Goal: Task Accomplishment & Management: Use online tool/utility

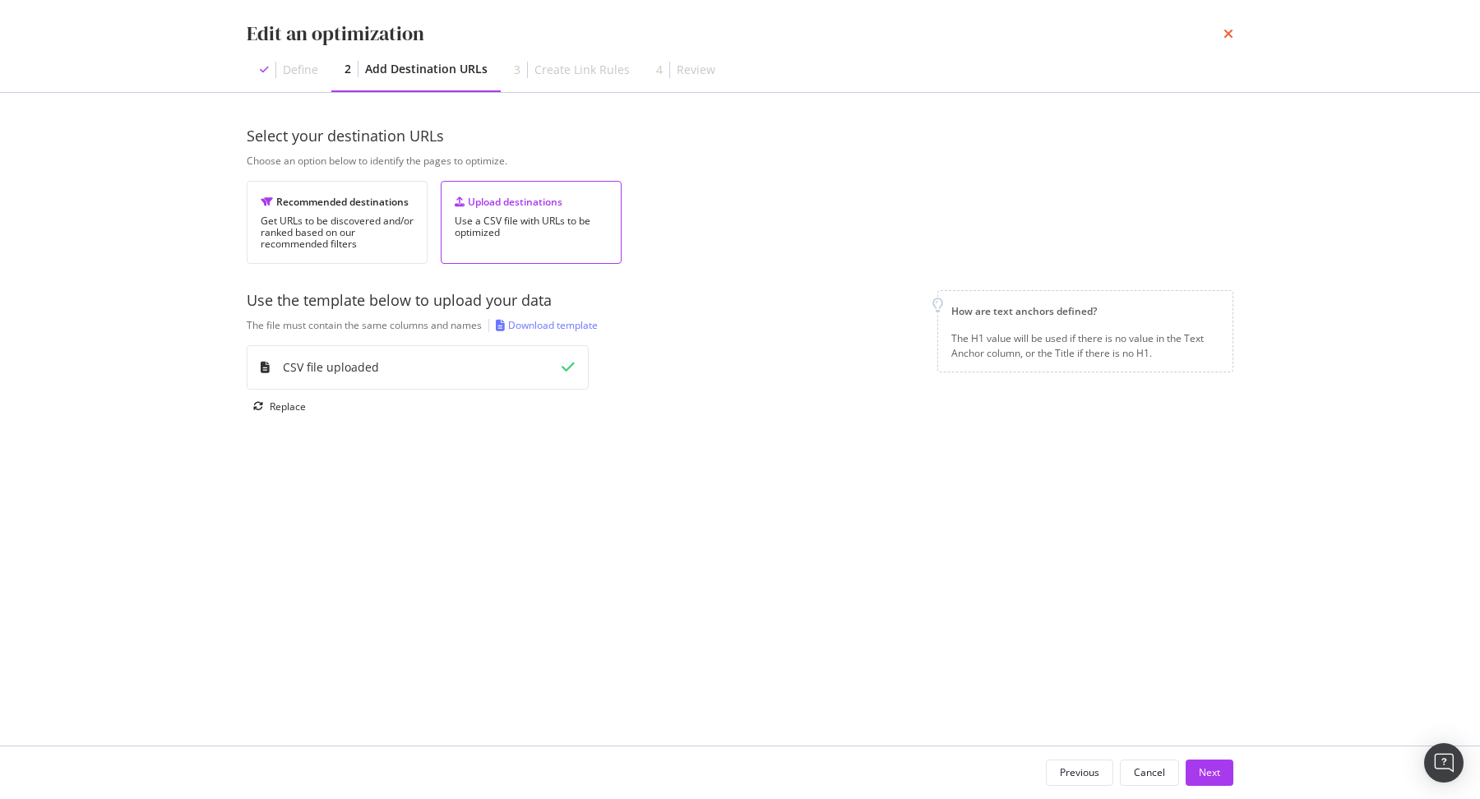
click at [1233, 39] on icon "times" at bounding box center [1228, 33] width 10 height 13
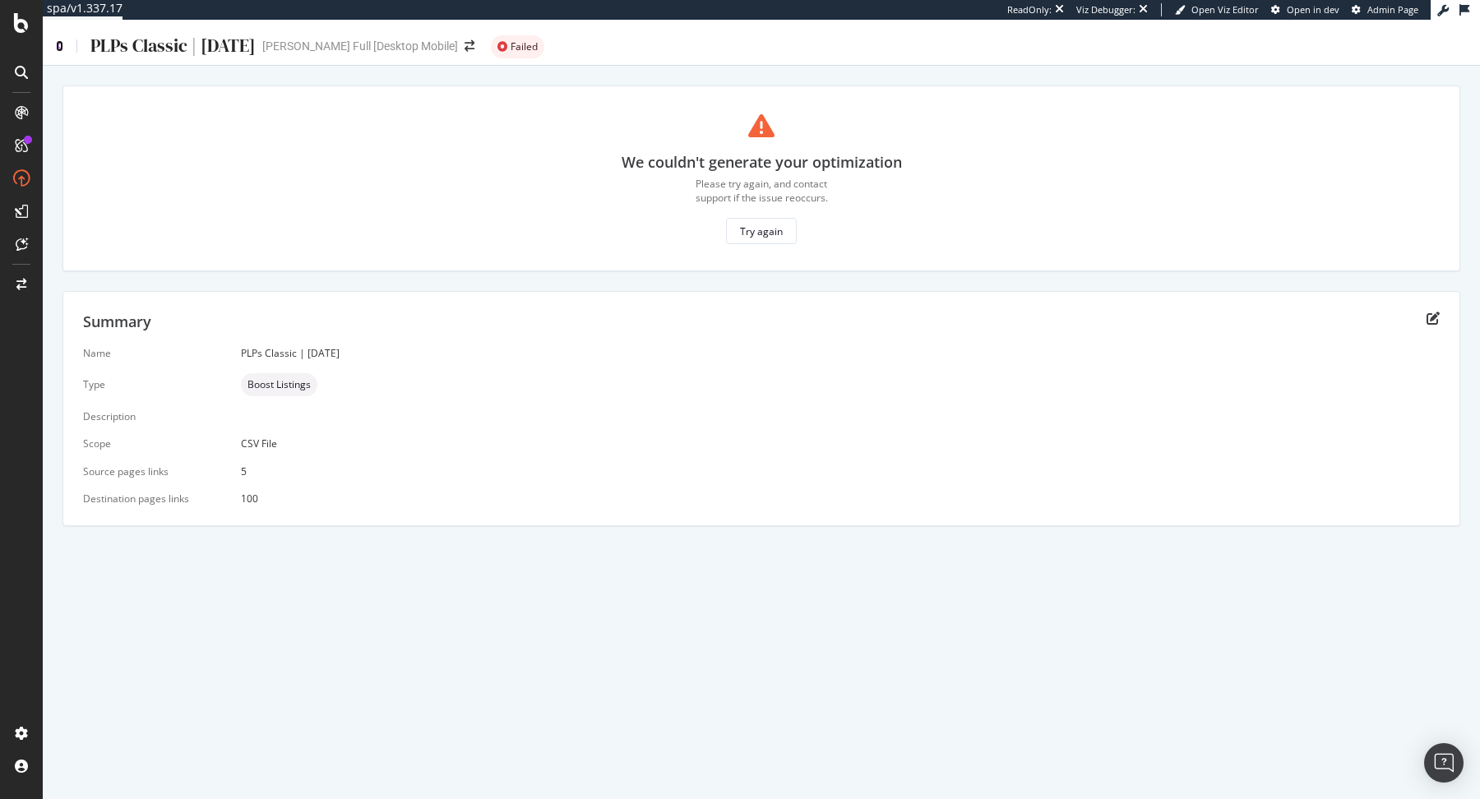
click at [62, 48] on icon at bounding box center [59, 46] width 7 height 12
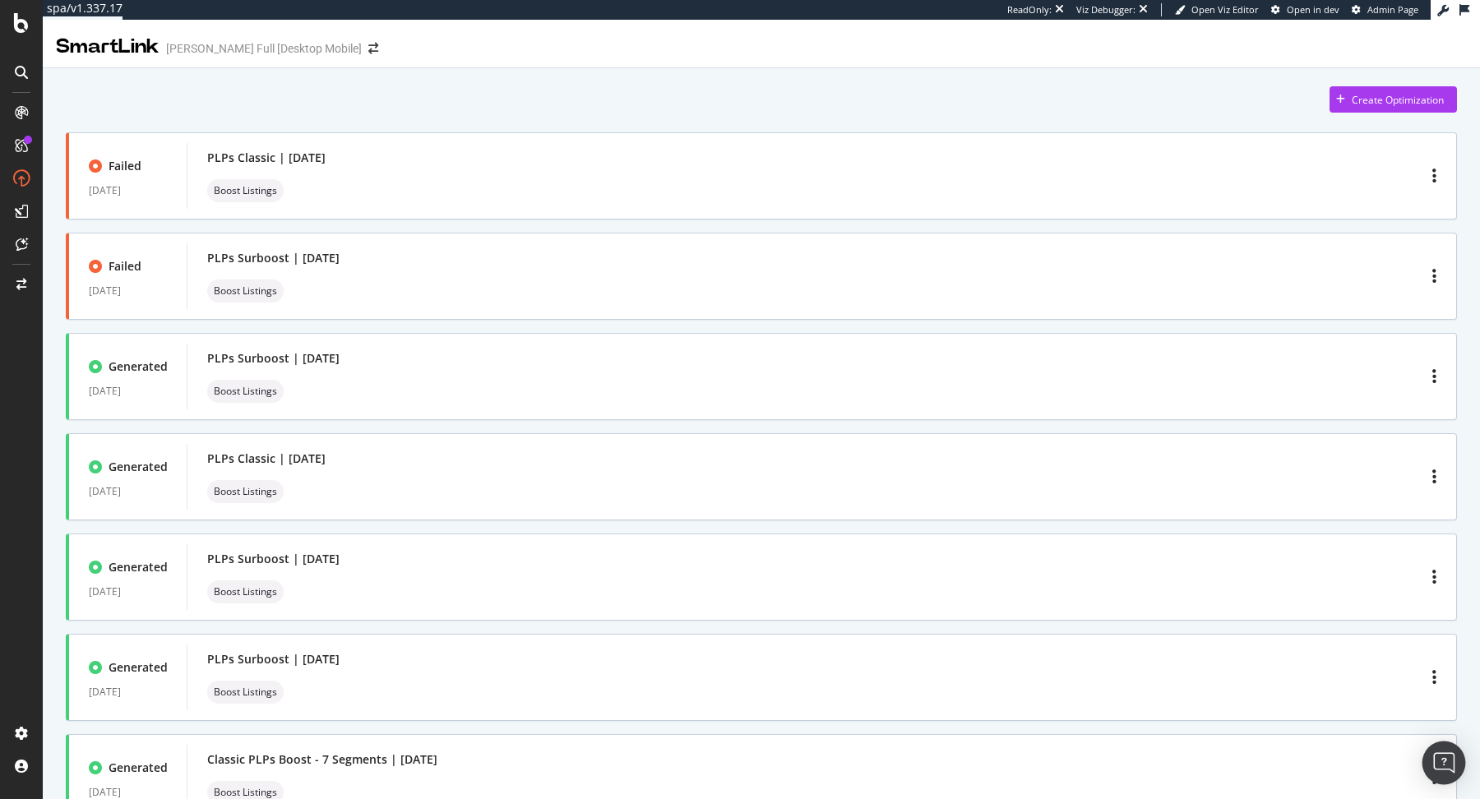
click at [1433, 761] on div "Open Intercom Messenger" at bounding box center [1444, 764] width 44 height 44
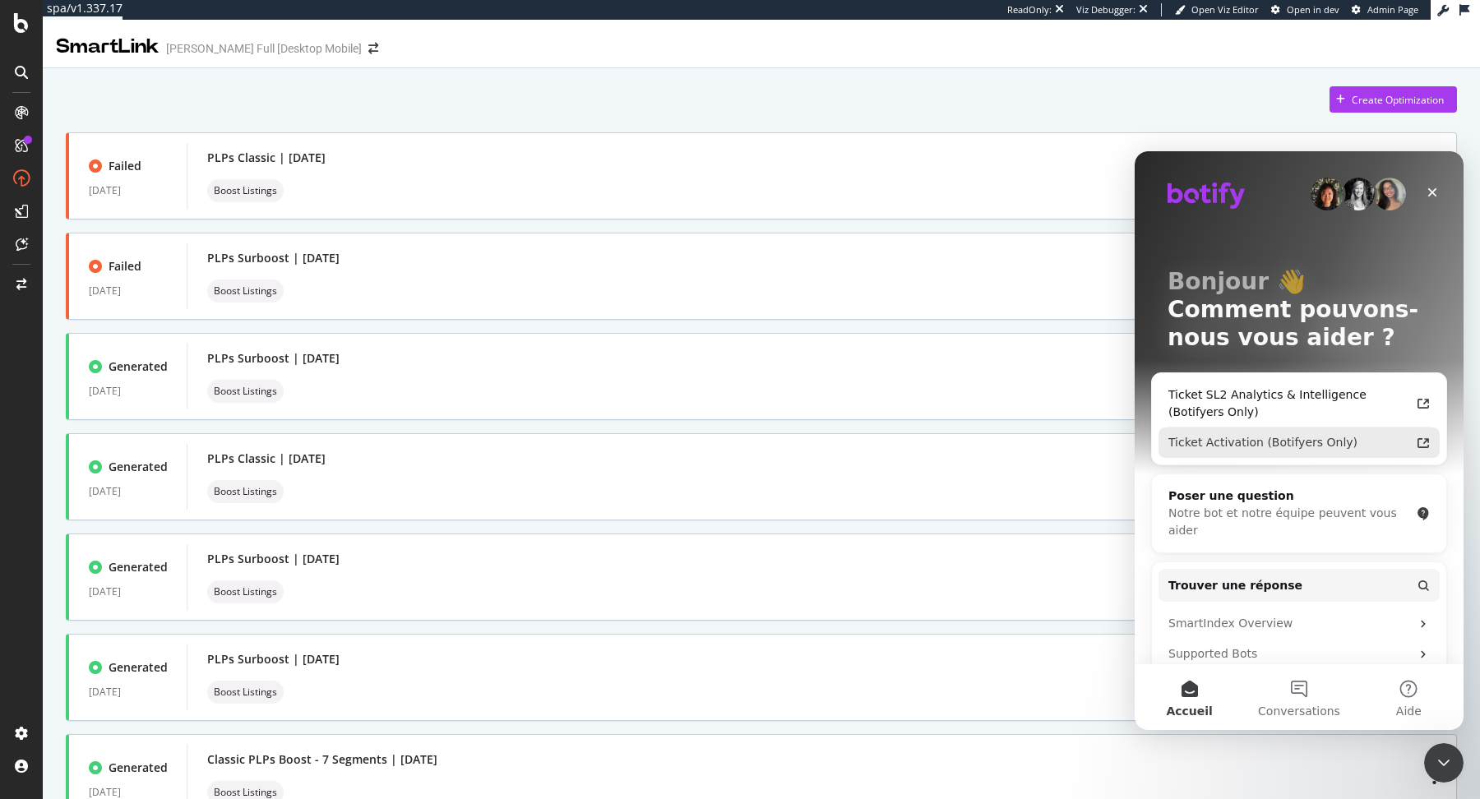
click at [1274, 450] on div "Ticket Activation (Botifyers Only)" at bounding box center [1289, 442] width 242 height 17
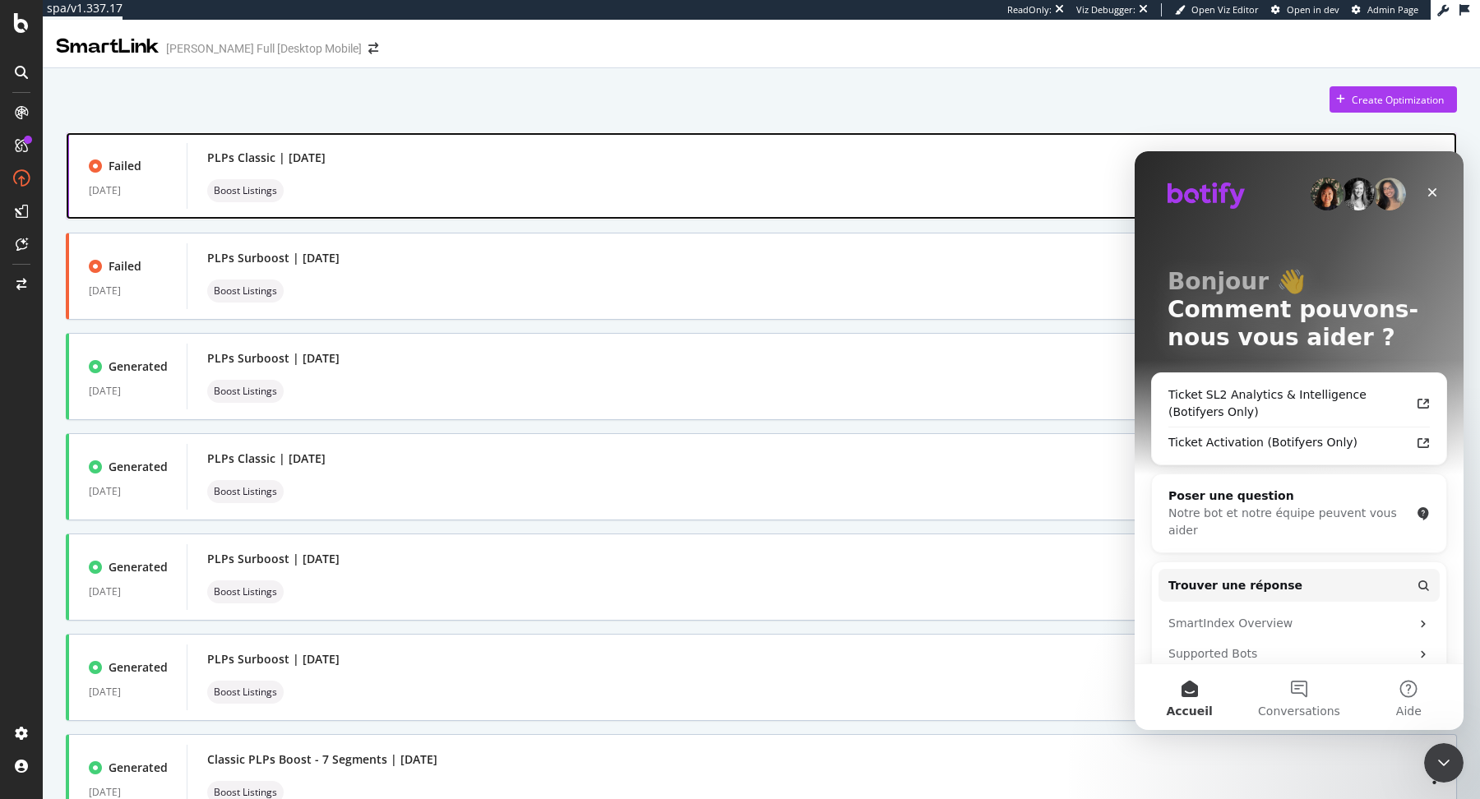
click at [466, 183] on div "PLPs Classic | September 2025 Boost Listings" at bounding box center [821, 176] width 1229 height 53
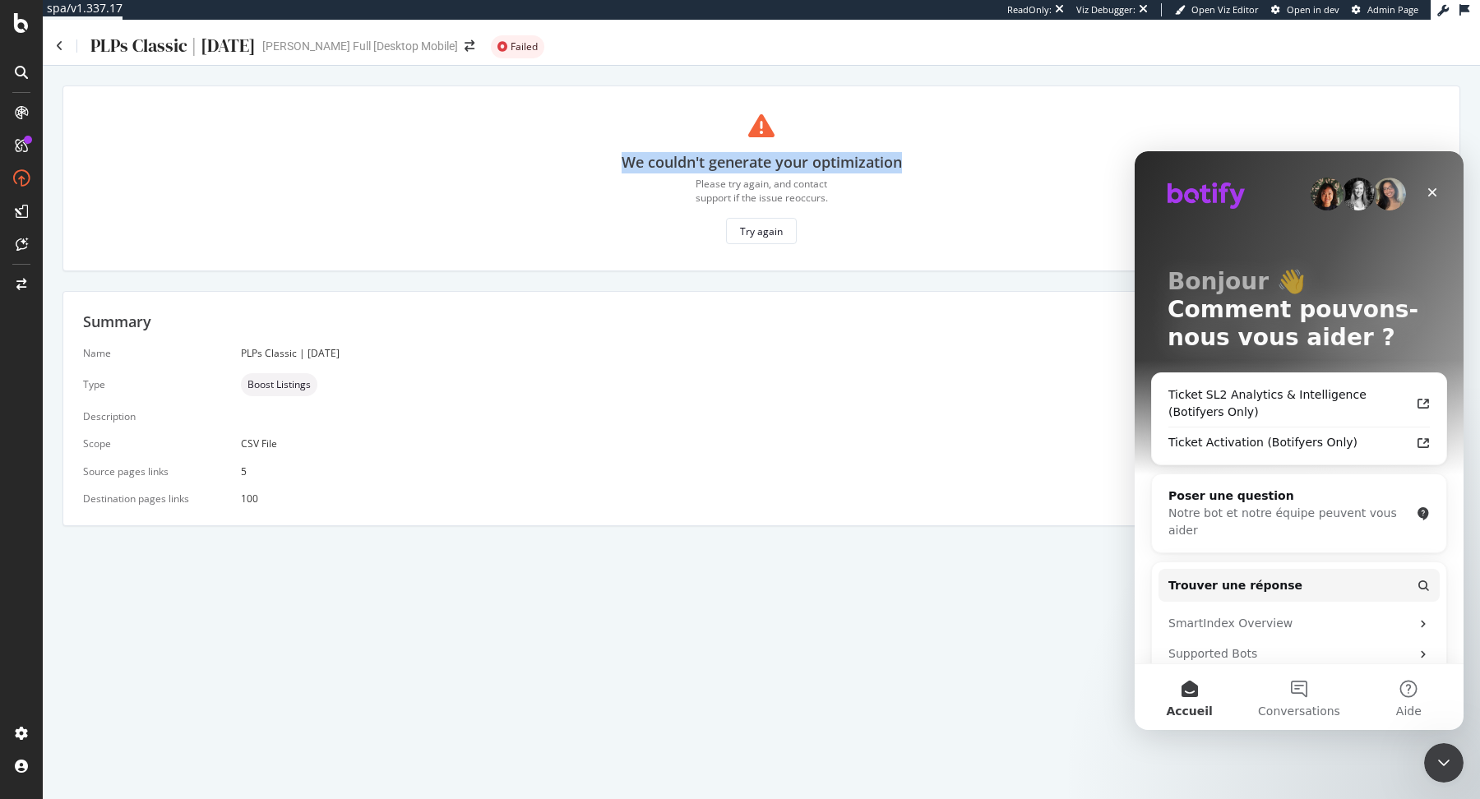
drag, startPoint x: 612, startPoint y: 160, endPoint x: 941, endPoint y: 167, distance: 329.8
click at [941, 167] on div "We couldn't generate your optimization Please try again, and contact support if…" at bounding box center [761, 179] width 1357 height 132
copy div "We couldn't generate your optimization"
click at [1427, 196] on icon "Fermer" at bounding box center [1432, 192] width 13 height 13
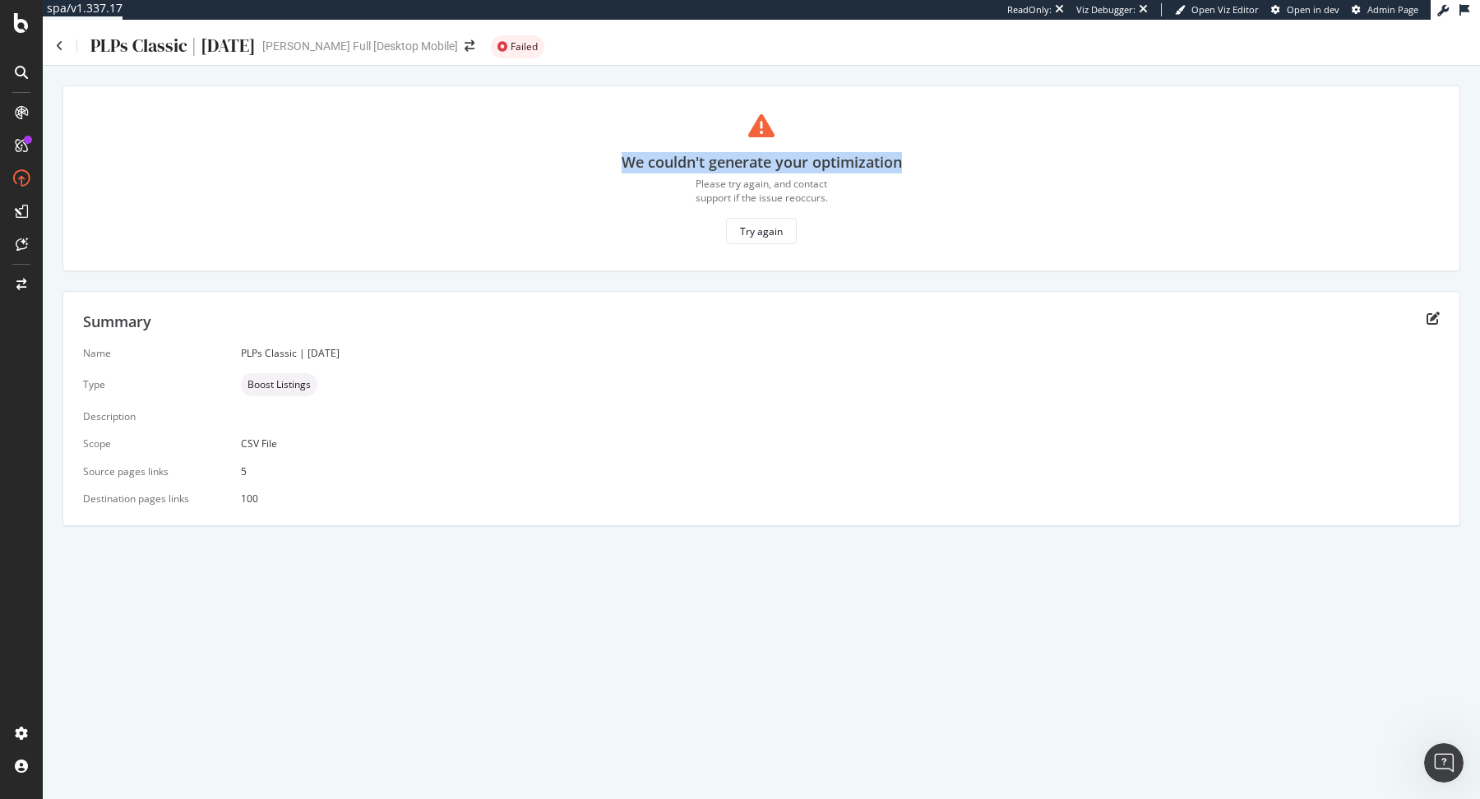
click at [480, 231] on div "We couldn't generate your optimization Please try again, and contact support if…" at bounding box center [761, 179] width 1357 height 132
click at [391, 215] on div "We couldn't generate your optimization Please try again, and contact support if…" at bounding box center [761, 179] width 1357 height 132
